Goal: Task Accomplishment & Management: Manage account settings

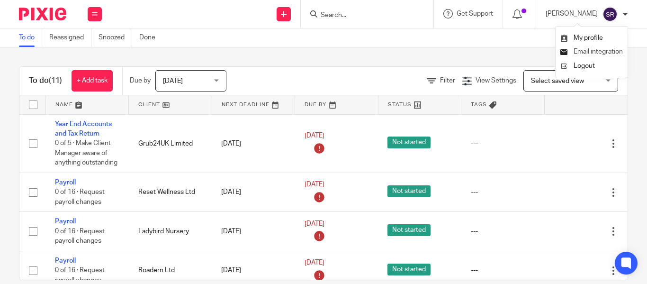
click at [610, 54] on span "Email integration" at bounding box center [598, 51] width 49 height 7
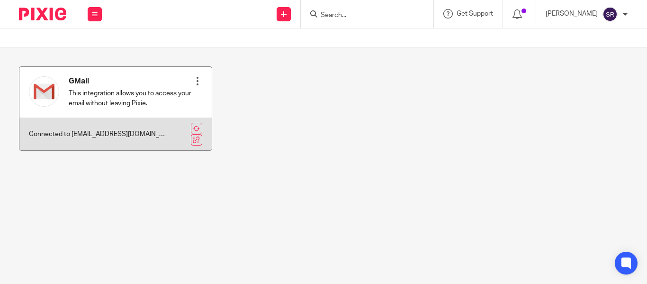
click at [197, 84] on div at bounding box center [197, 80] width 9 height 9
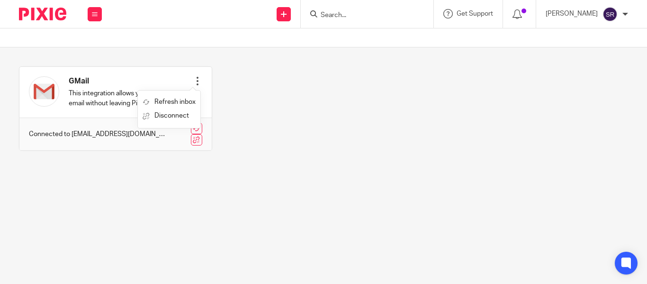
click at [259, 116] on div "GMail This integration allows you to access your email without leaving Pixie. R…" at bounding box center [316, 115] width 624 height 99
